Goal: Transaction & Acquisition: Purchase product/service

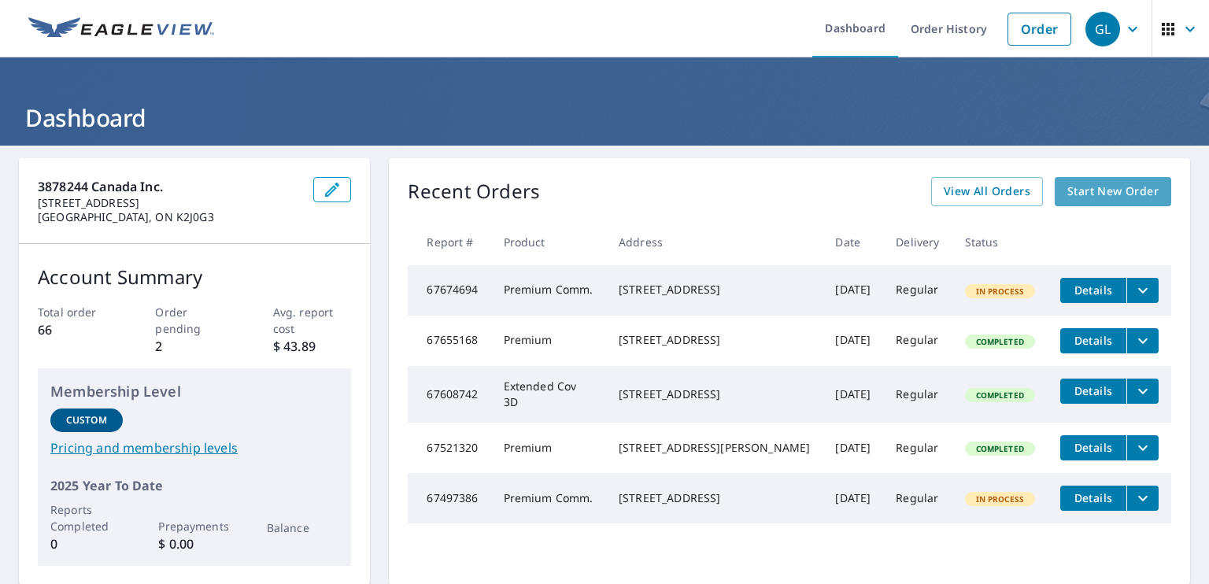
click at [1101, 187] on span "Start New Order" at bounding box center [1113, 192] width 91 height 20
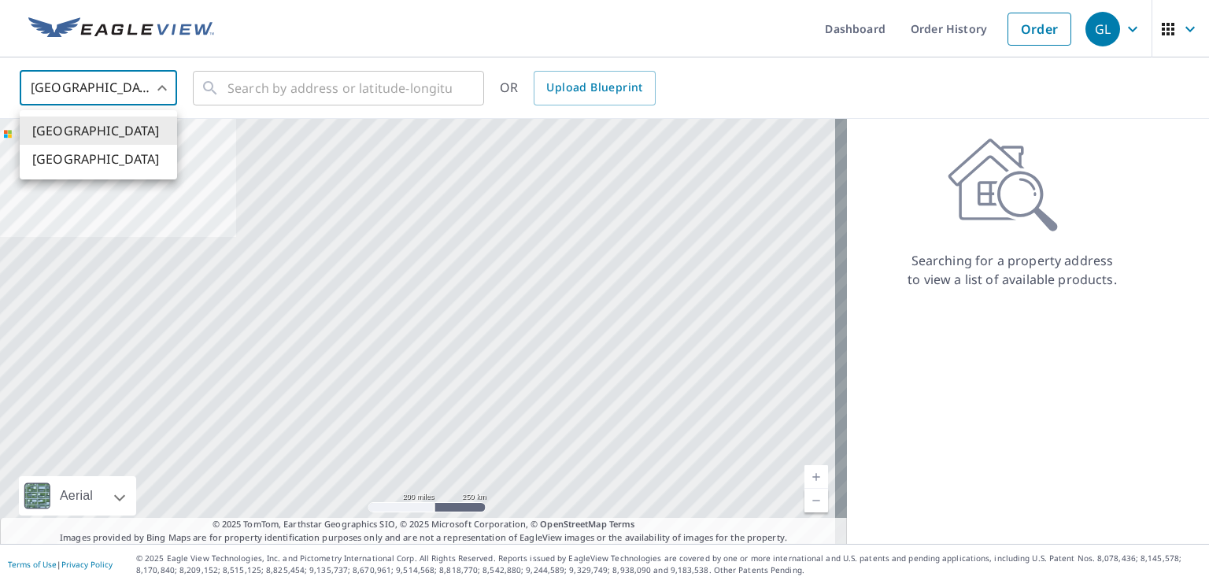
click at [164, 86] on body "GL GL Dashboard Order History Order GL United States US ​ ​ OR Upload Blueprint…" at bounding box center [604, 292] width 1209 height 584
click at [123, 154] on li "[GEOGRAPHIC_DATA]" at bounding box center [98, 159] width 157 height 28
type input "CA"
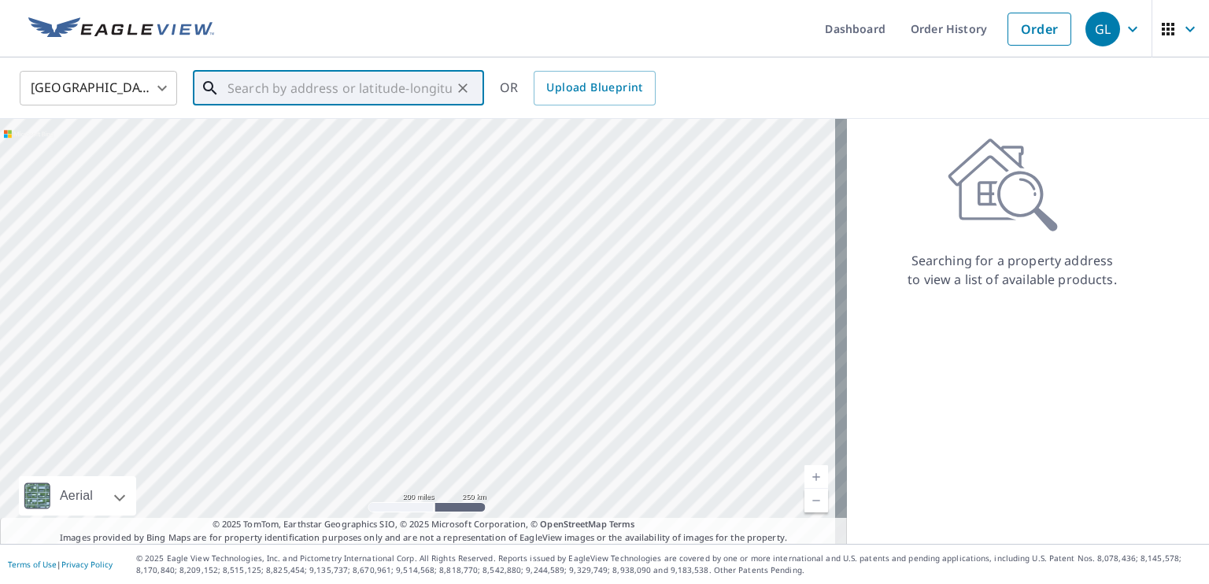
click at [302, 86] on input "text" at bounding box center [340, 88] width 224 height 44
click at [381, 133] on span "[STREET_ADDRESS]" at bounding box center [347, 133] width 247 height 19
type input "[STREET_ADDRESS]"
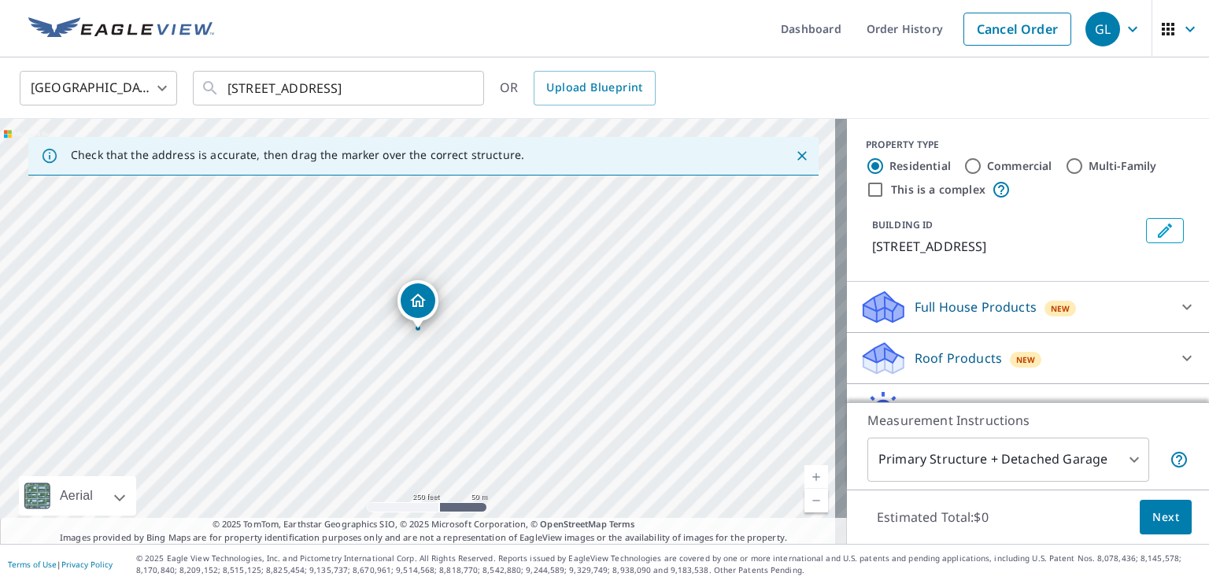
click at [806, 479] on link "Current Level 17, Zoom In" at bounding box center [817, 477] width 24 height 24
click at [806, 479] on link "Current Level 18, Zoom In" at bounding box center [817, 477] width 24 height 24
click at [806, 479] on link "Current Level 19, Zoom In" at bounding box center [817, 477] width 24 height 24
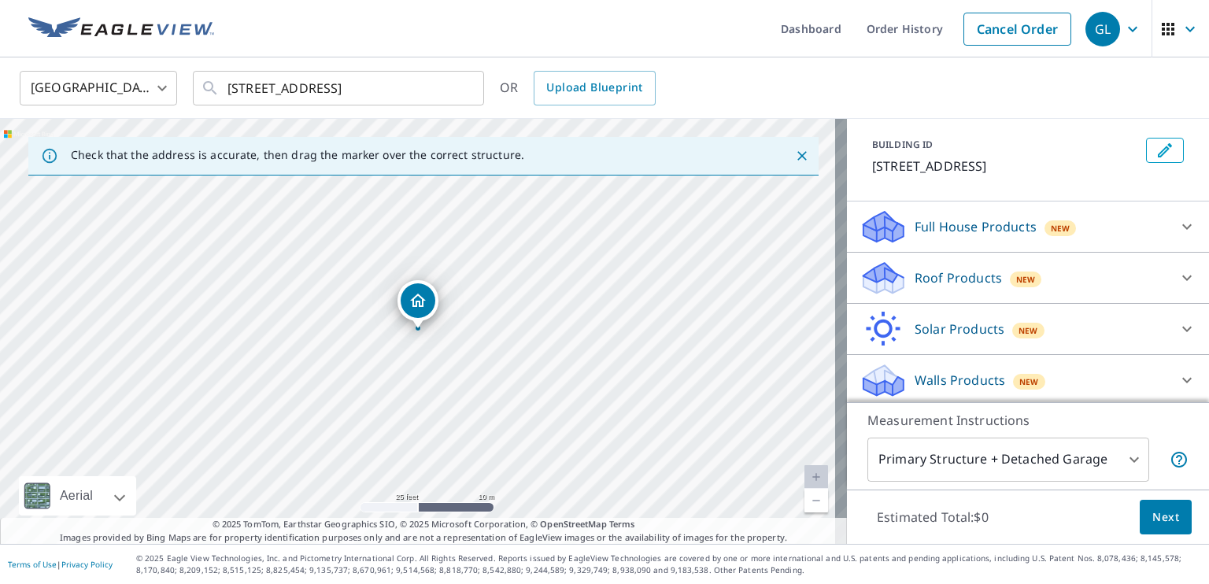
scroll to position [83, 0]
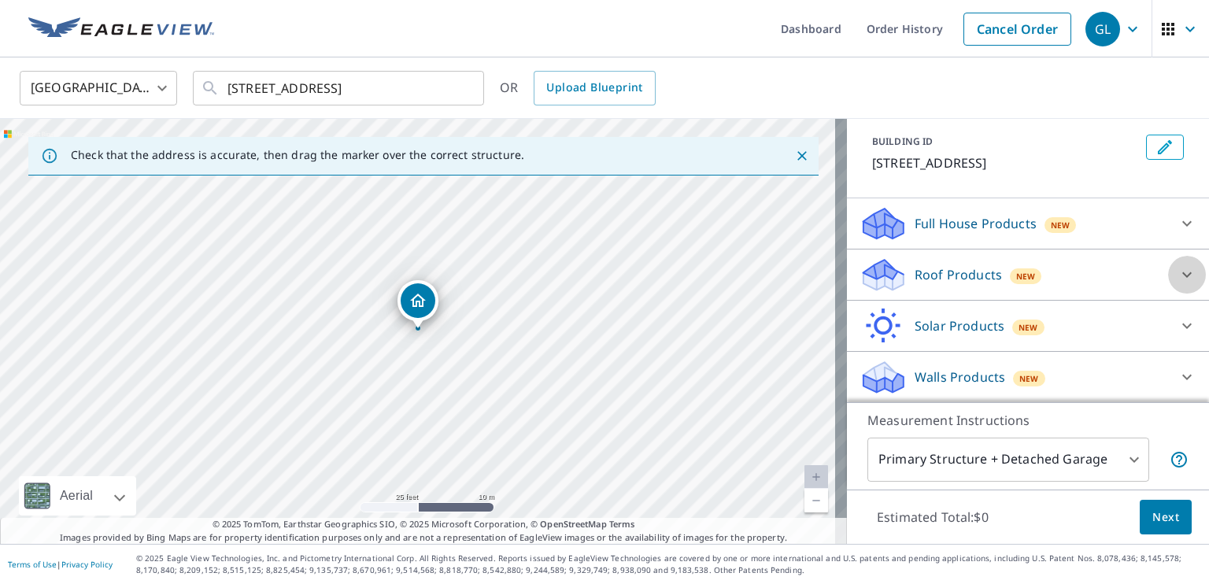
click at [1178, 272] on icon at bounding box center [1187, 274] width 19 height 19
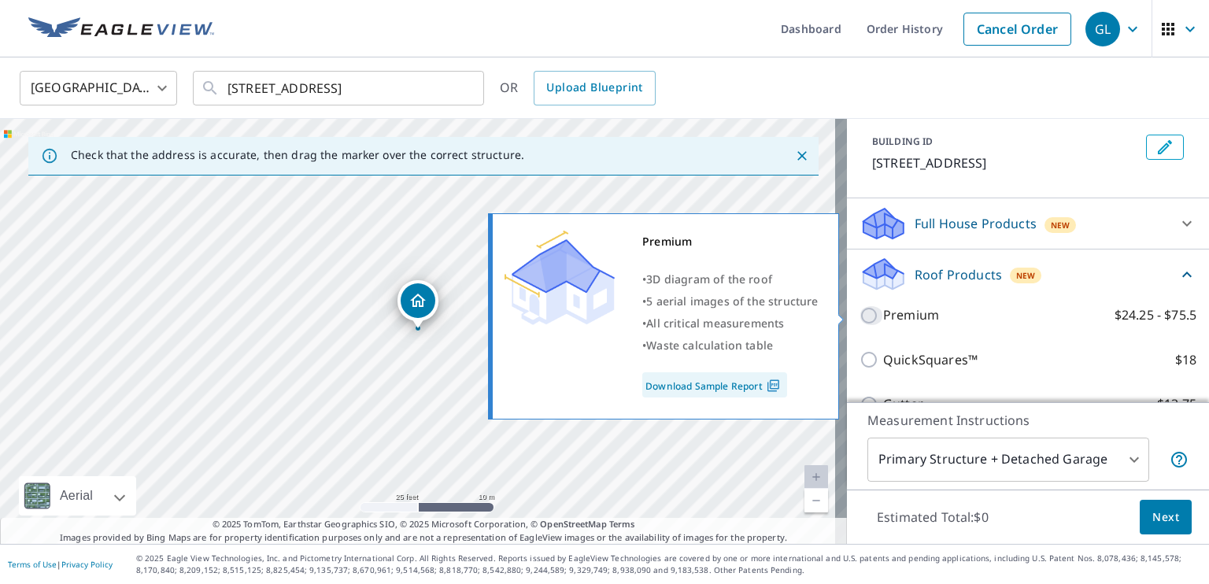
click at [860, 313] on input "Premium $24.25 - $75.5" at bounding box center [872, 315] width 24 height 19
checkbox input "true"
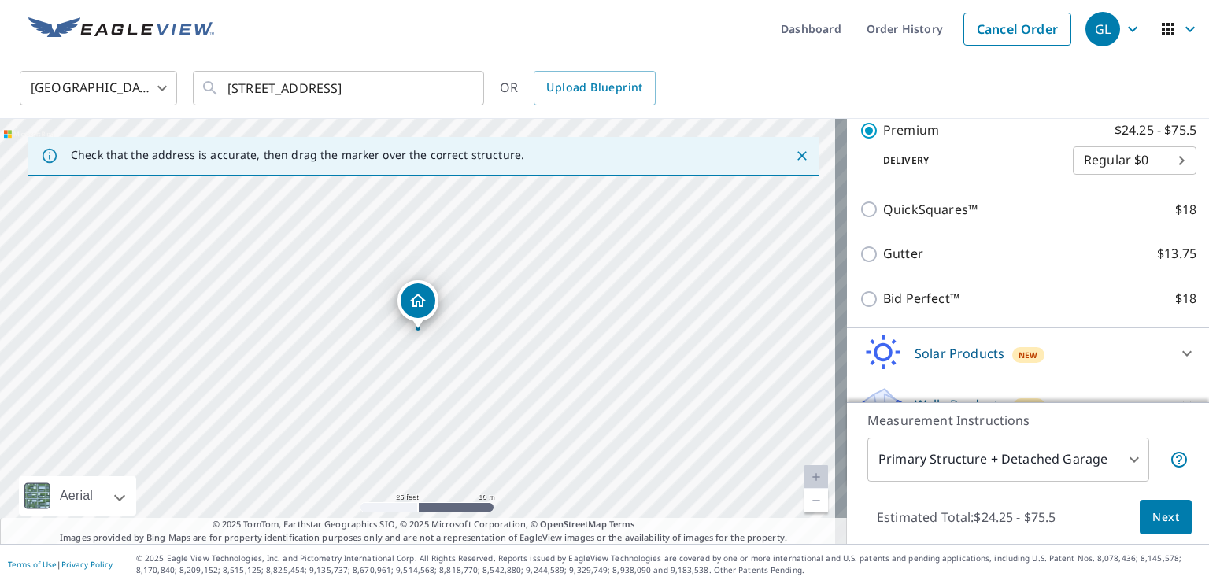
scroll to position [320, 0]
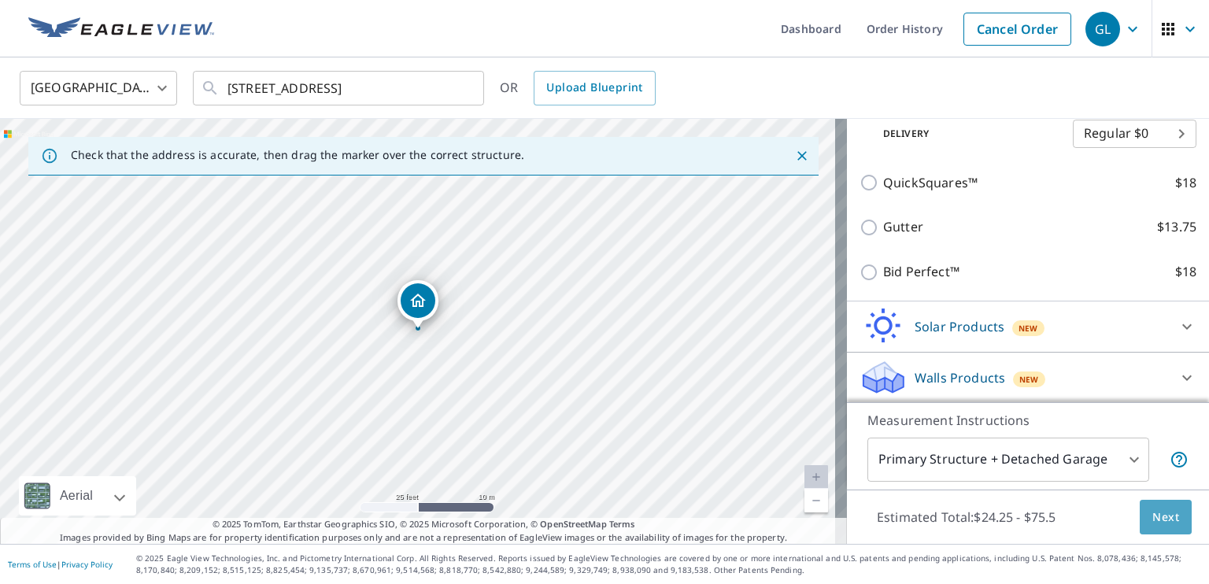
click at [1153, 509] on span "Next" at bounding box center [1166, 518] width 27 height 20
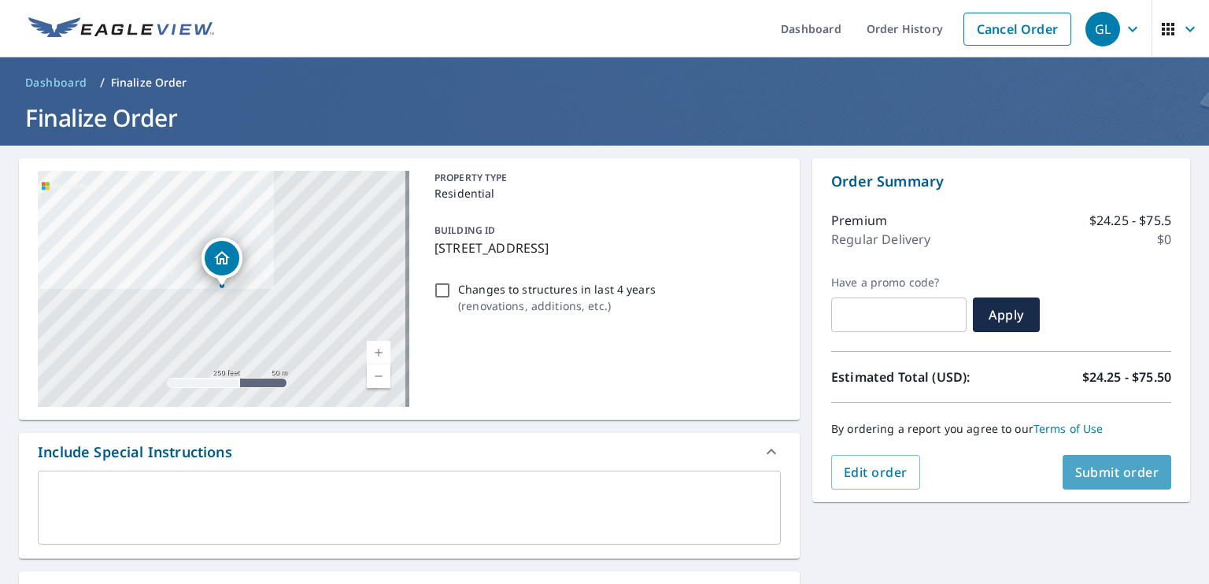
click at [1098, 465] on span "Submit order" at bounding box center [1118, 472] width 84 height 17
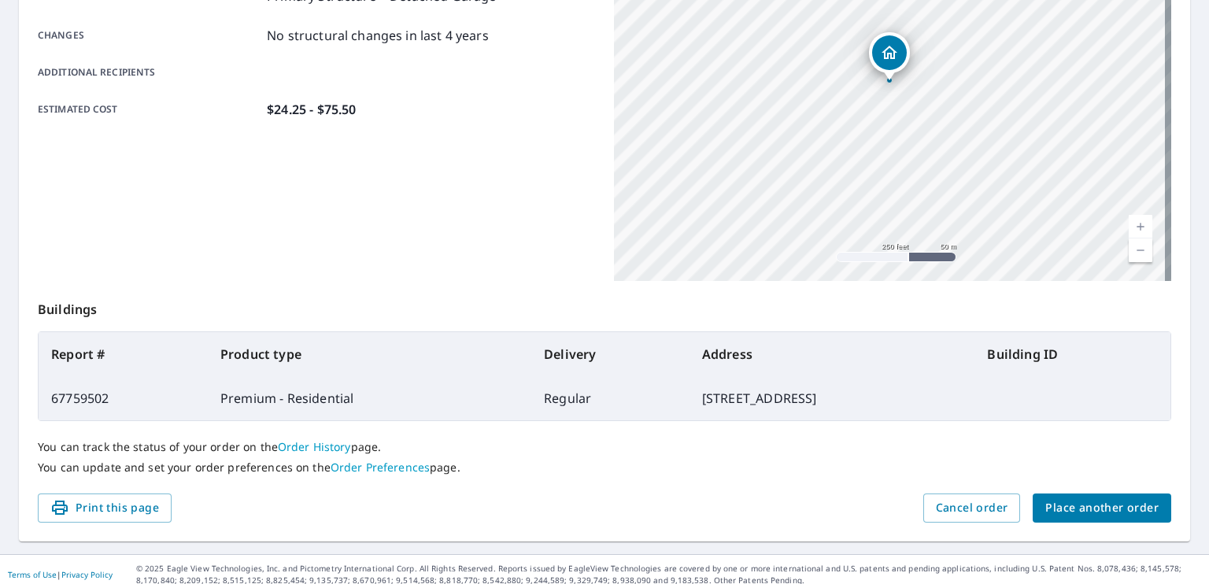
scroll to position [342, 0]
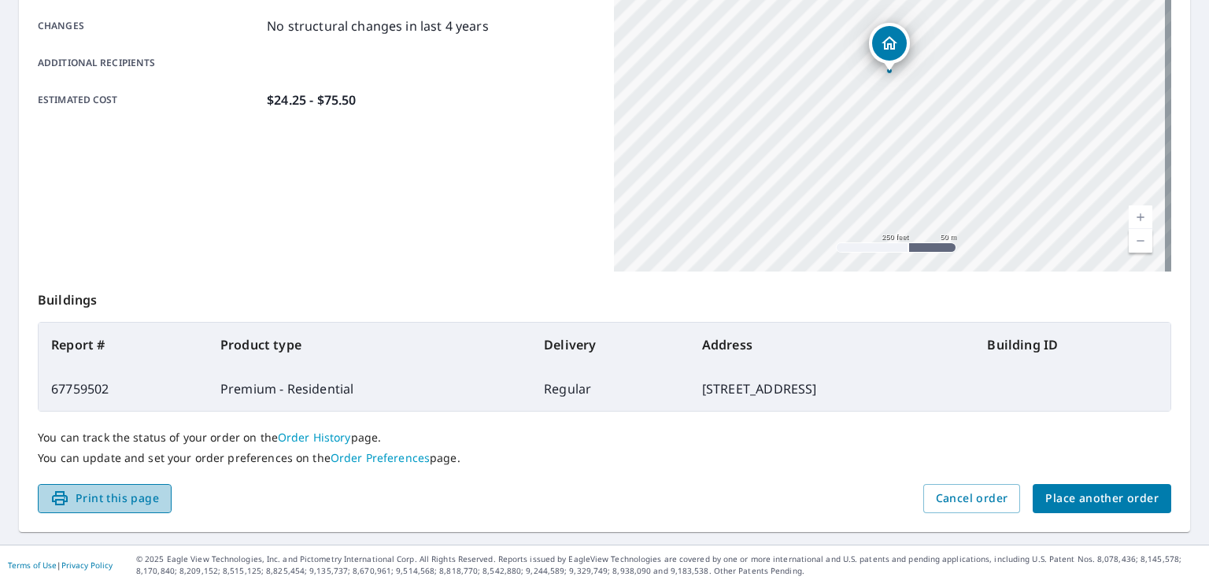
click at [101, 491] on span "Print this page" at bounding box center [104, 499] width 109 height 20
